Goal: Task Accomplishment & Management: Manage account settings

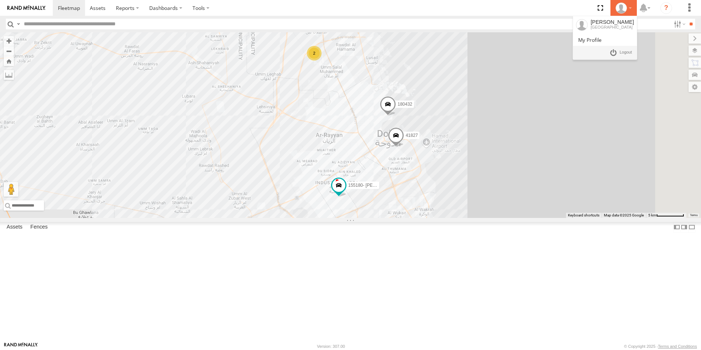
click at [632, 9] on div at bounding box center [623, 8] width 21 height 11
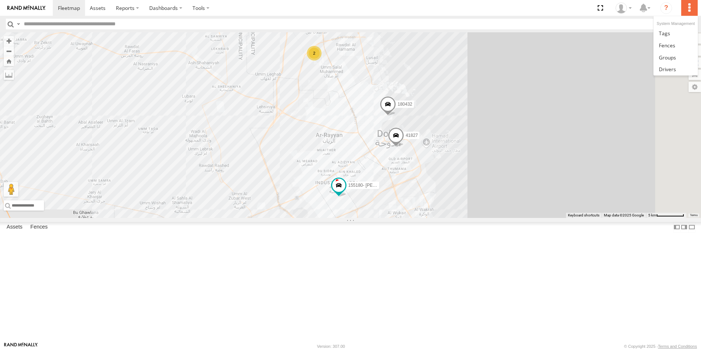
click at [691, 9] on label at bounding box center [690, 8] width 16 height 16
click at [695, 89] on label at bounding box center [686, 87] width 29 height 10
click at [672, 88] on label at bounding box center [686, 87] width 29 height 10
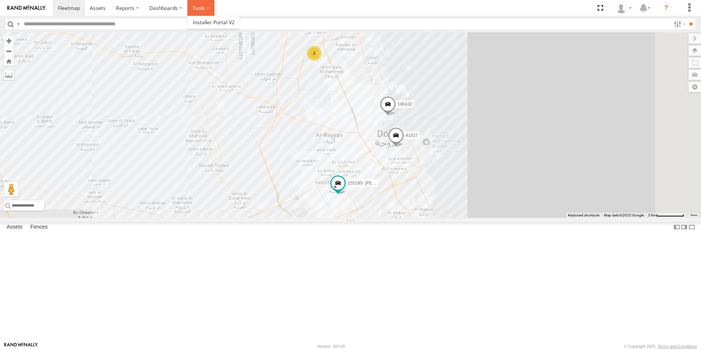
click at [201, 8] on label at bounding box center [200, 8] width 27 height 16
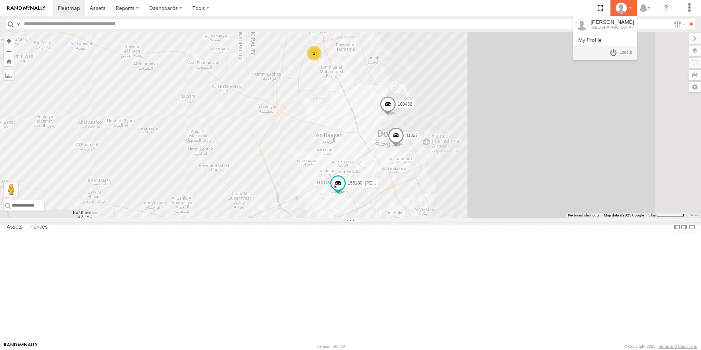
click at [636, 9] on li "Dinel Dineshan Qatar" at bounding box center [624, 8] width 26 height 16
click at [600, 41] on span at bounding box center [589, 39] width 23 height 7
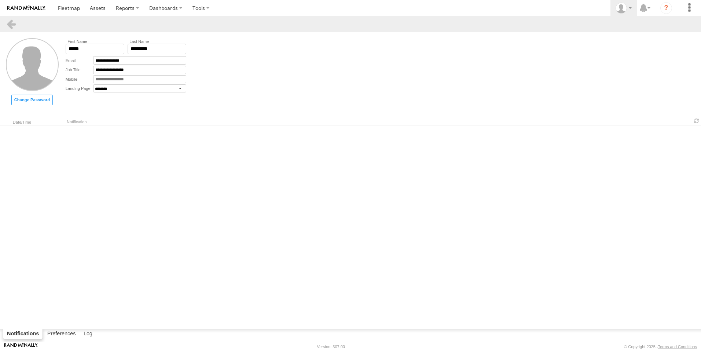
select select "********"
click at [38, 101] on label "Change Password" at bounding box center [31, 100] width 41 height 11
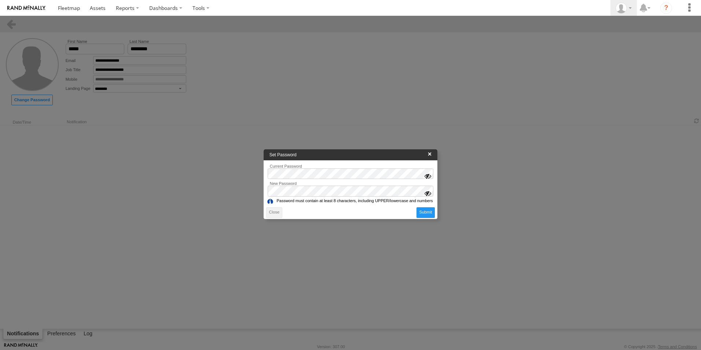
click at [428, 191] on div at bounding box center [427, 192] width 7 height 7
click at [430, 191] on div at bounding box center [427, 192] width 7 height 7
click at [429, 176] on div at bounding box center [427, 175] width 7 height 7
click at [260, 187] on div "Set Password × Current Password New Password Password must contain at least 8 c…" at bounding box center [350, 175] width 701 height 350
click at [431, 193] on div at bounding box center [427, 192] width 7 height 7
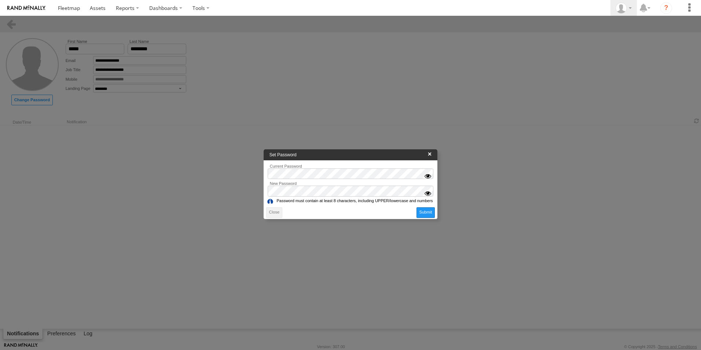
click at [427, 212] on button "Submit" at bounding box center [426, 212] width 18 height 11
